Goal: Task Accomplishment & Management: Use online tool/utility

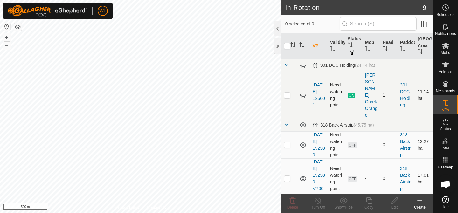
click at [288, 92] on p-checkbox at bounding box center [287, 94] width 6 height 5
click at [260, 213] on html "WL Schedules Notifications Mobs Animals Neckbands VPs Status Infra Heatmap Help…" at bounding box center [229, 106] width 458 height 213
click at [287, 92] on p-checkbox at bounding box center [287, 94] width 6 height 5
checkbox input "false"
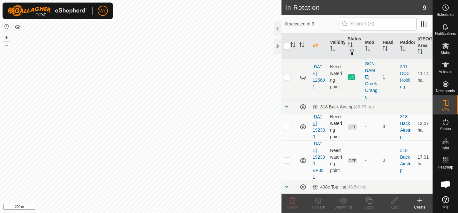
scroll to position [23, 0]
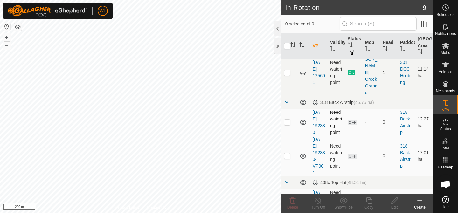
click at [285, 120] on p-checkbox at bounding box center [287, 122] width 6 height 5
checkbox input "true"
click at [445, 48] on icon at bounding box center [445, 46] width 7 height 6
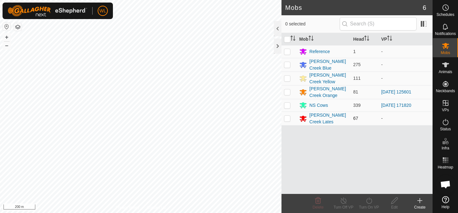
click at [285, 116] on p-checkbox at bounding box center [287, 118] width 6 height 5
checkbox input "true"
click at [285, 197] on div "Mobs 6 1 selected Mob Head VP Reference 1 - [PERSON_NAME][GEOGRAPHIC_DATA] Blue…" at bounding box center [216, 106] width 432 height 213
click at [365, 204] on div "Turn On VP" at bounding box center [368, 207] width 25 height 6
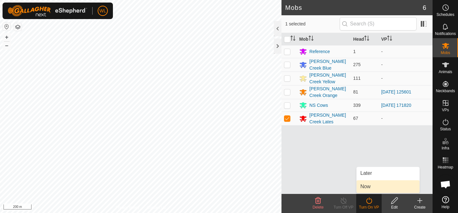
click at [368, 185] on link "Now" at bounding box center [387, 186] width 63 height 13
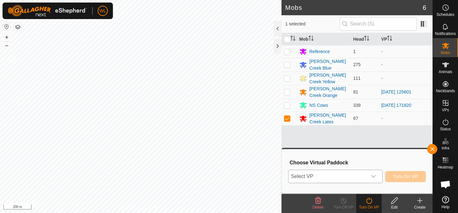
click at [371, 175] on icon "dropdown trigger" at bounding box center [373, 176] width 5 height 5
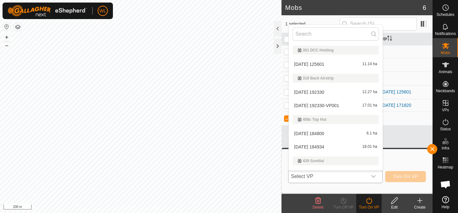
scroll to position [11, 0]
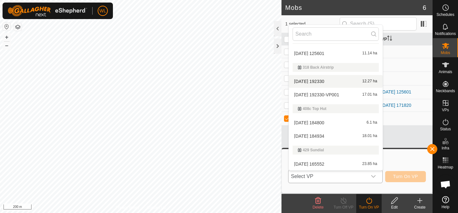
click at [343, 80] on li "[DATE] 192330 12.27 ha" at bounding box center [336, 81] width 94 height 13
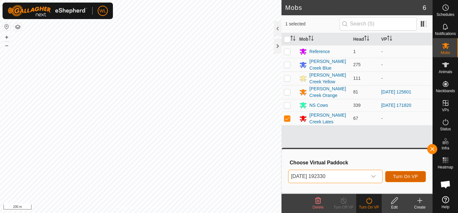
click at [404, 173] on button "Turn On VP" at bounding box center [405, 176] width 41 height 11
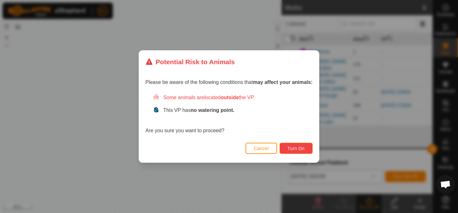
click at [305, 149] on span "Turn On" at bounding box center [295, 148] width 17 height 5
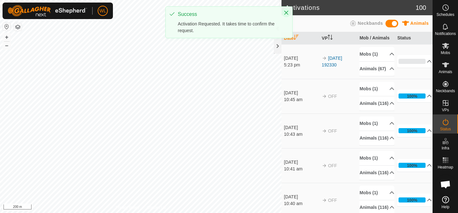
click at [286, 13] on icon "Close" at bounding box center [286, 12] width 5 height 5
